Goal: Task Accomplishment & Management: Manage account settings

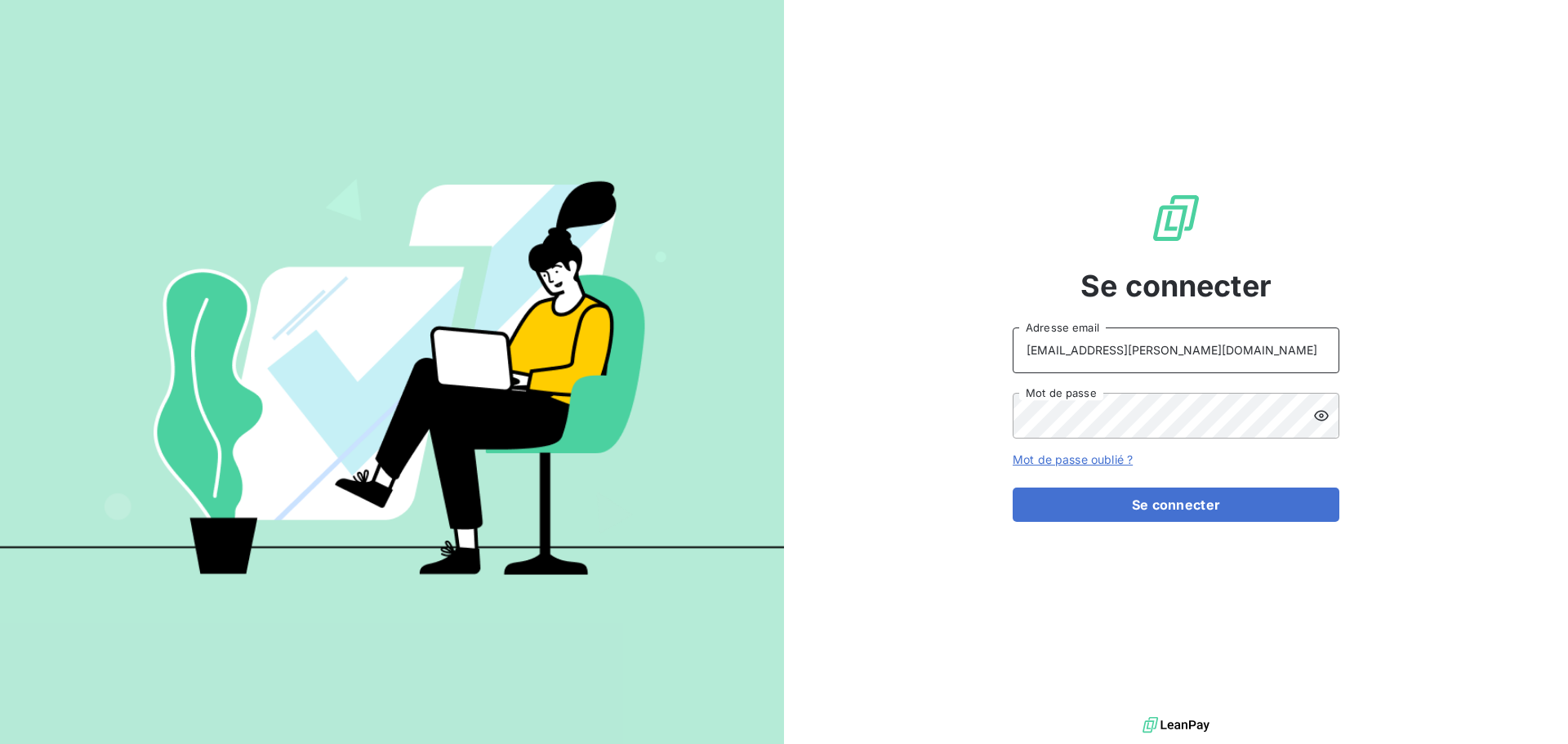
click at [1239, 356] on input "[EMAIL_ADDRESS][PERSON_NAME][DOMAIN_NAME]" at bounding box center [1176, 350] width 327 height 45
type input "[PERSON_NAME][EMAIL_ADDRESS][PERSON_NAME][DOMAIN_NAME]"
click at [1146, 501] on button "Se connecter" at bounding box center [1176, 504] width 327 height 34
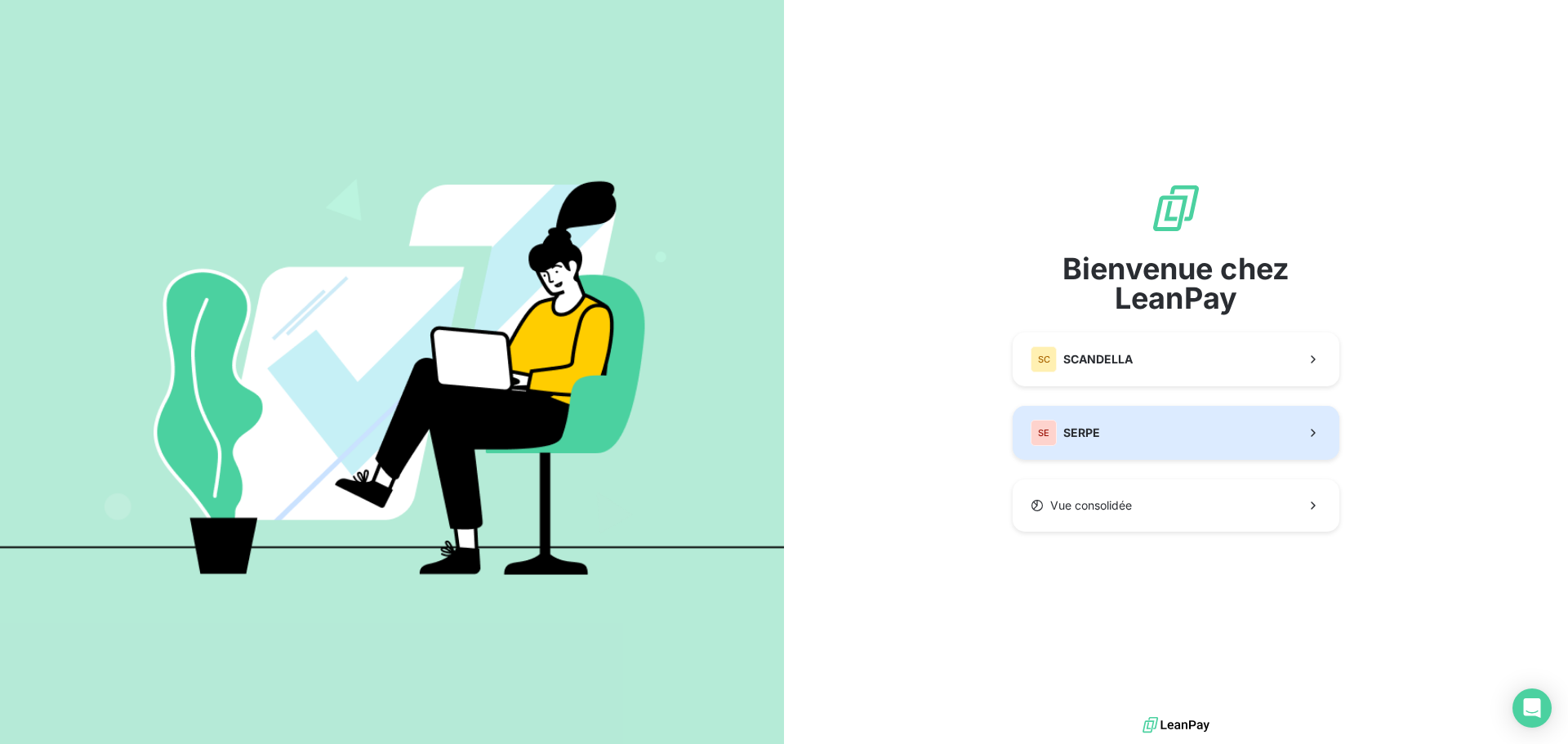
click at [1082, 436] on span "SERPE" at bounding box center [1081, 433] width 37 height 16
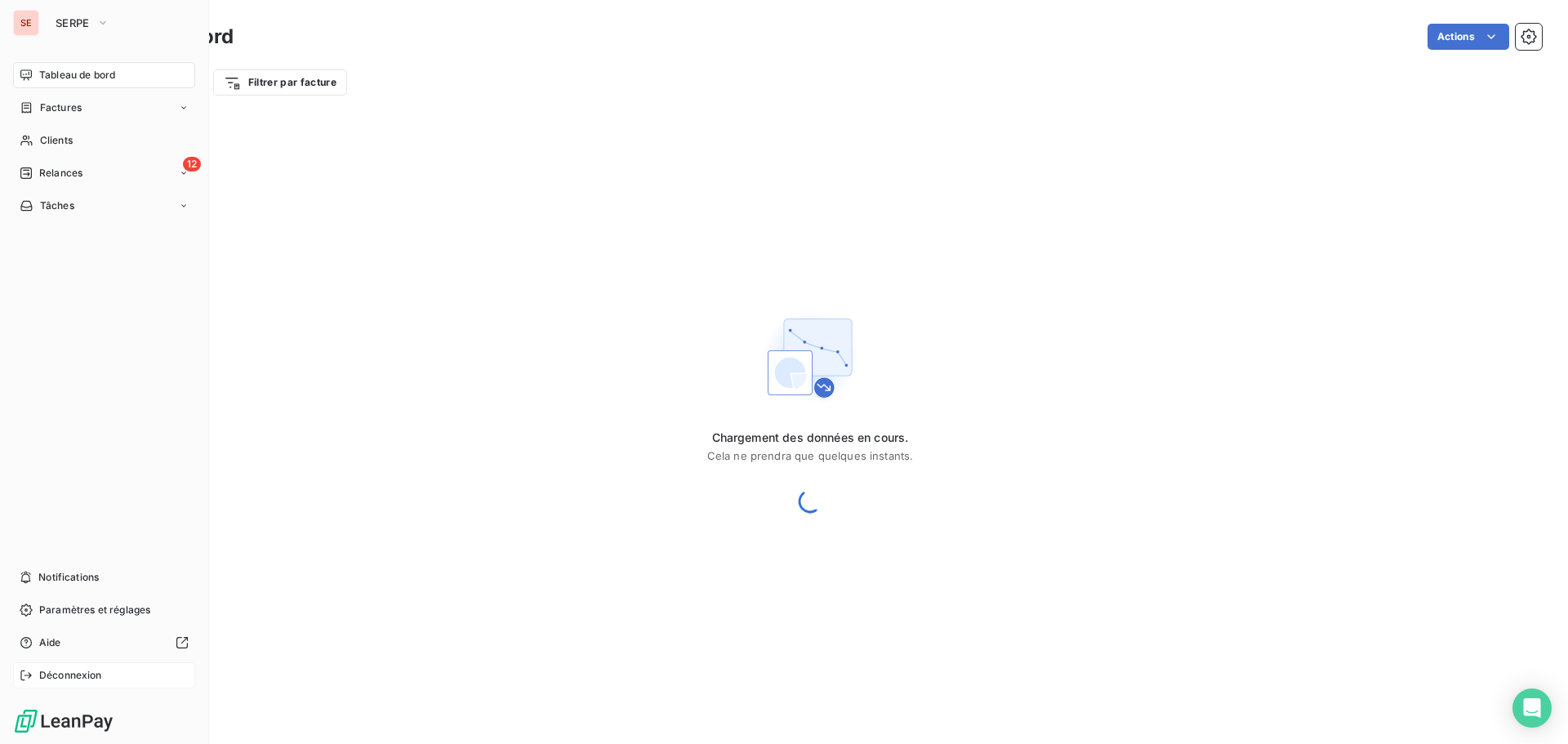
click at [62, 674] on span "Déconnexion" at bounding box center [71, 675] width 62 height 14
